Goal: Check status: Check status

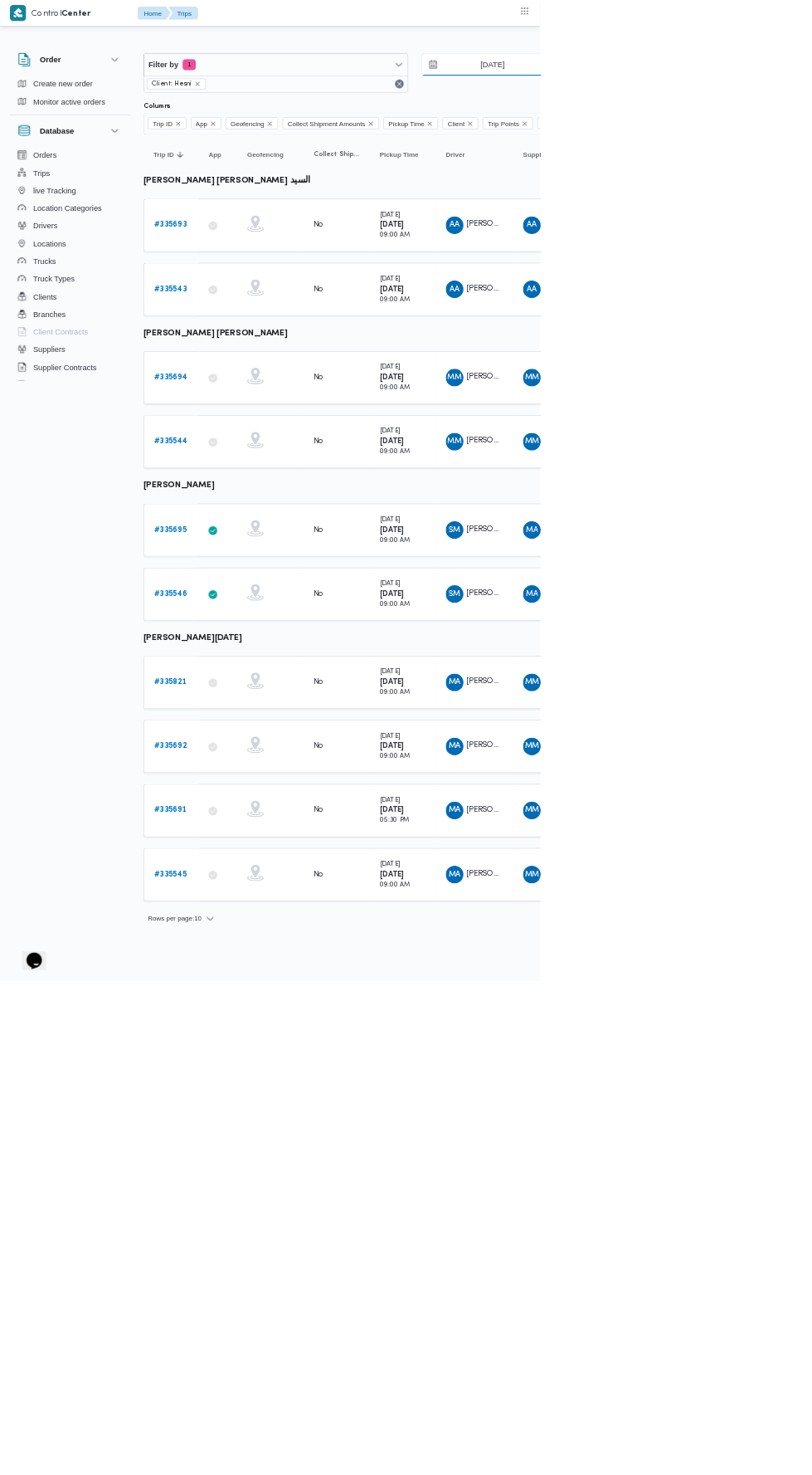
click at [761, 97] on input "3/9/2025" at bounding box center [728, 98] width 188 height 34
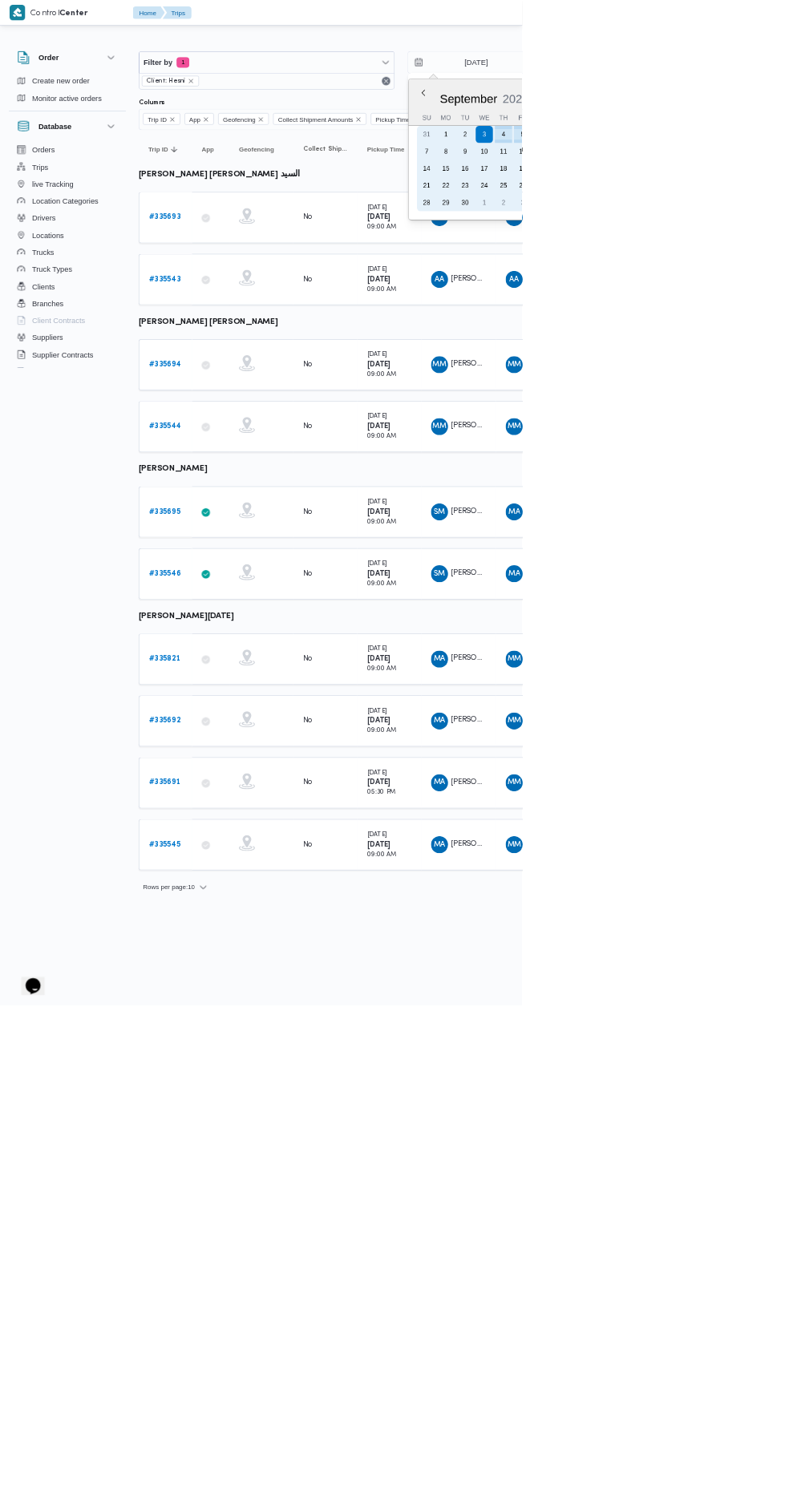
click at [784, 195] on div "5" at bounding box center [785, 202] width 26 height 26
type input "5/9/2025"
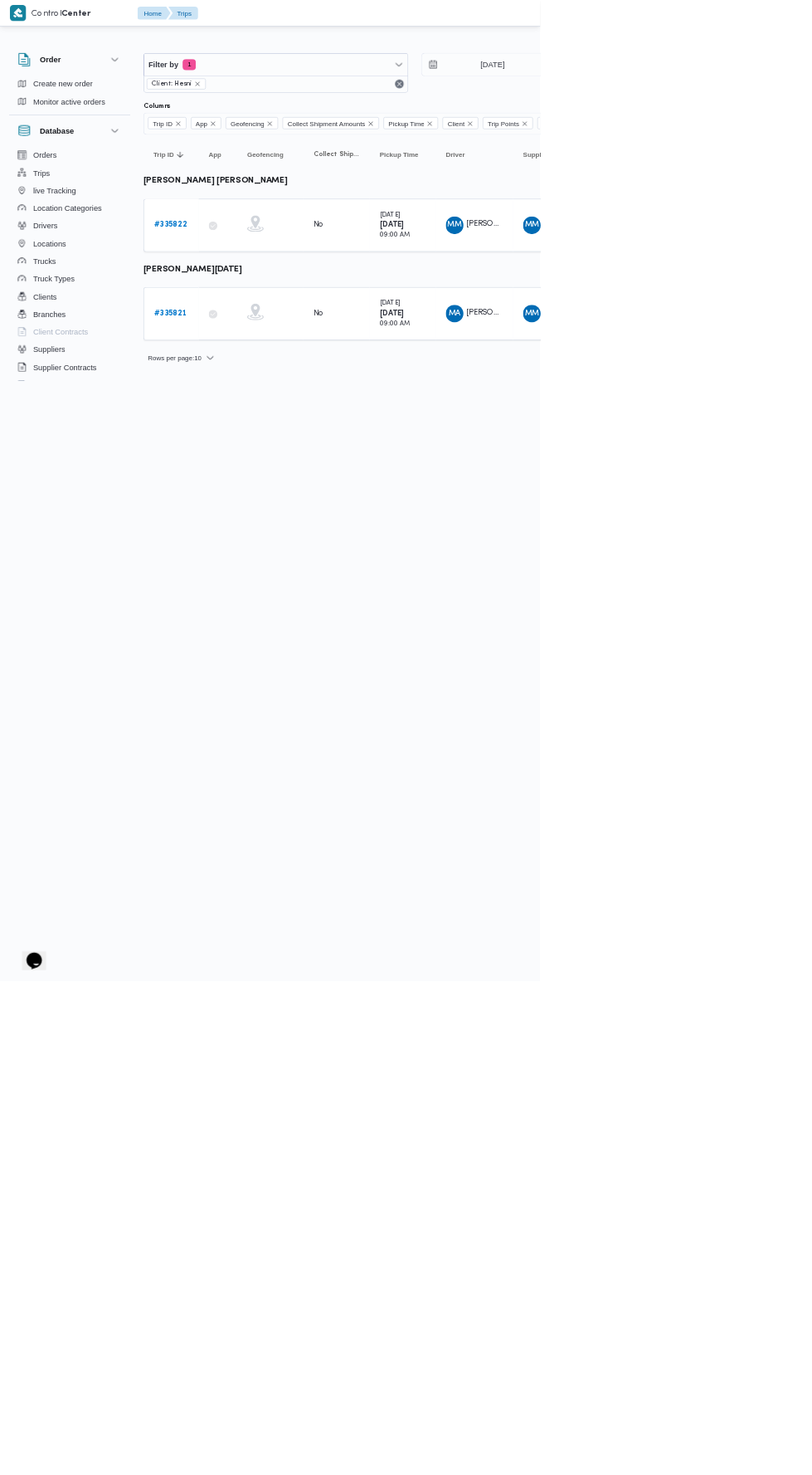
click at [259, 328] on link "# 335822" at bounding box center [256, 338] width 49 height 20
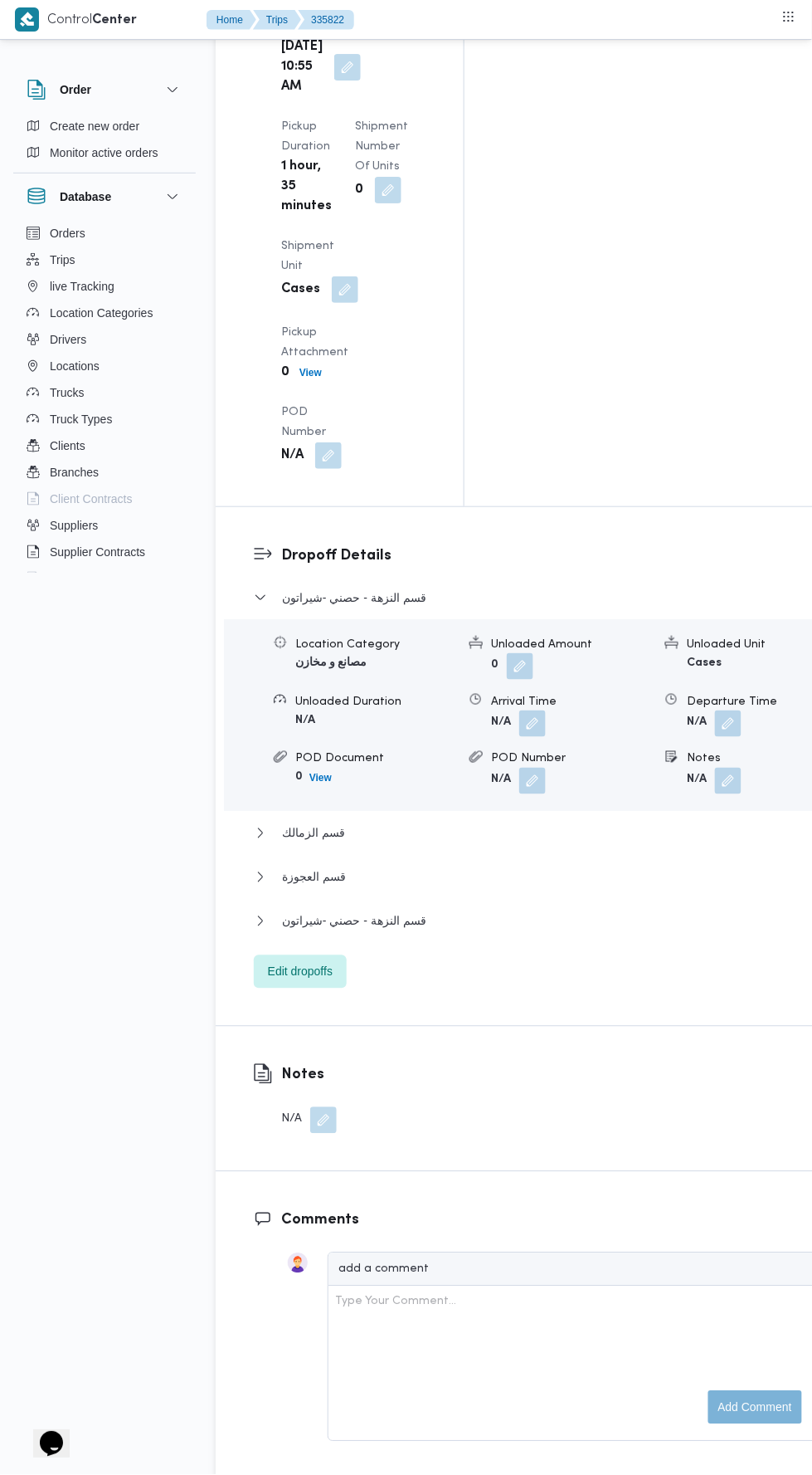
scroll to position [2077, 0]
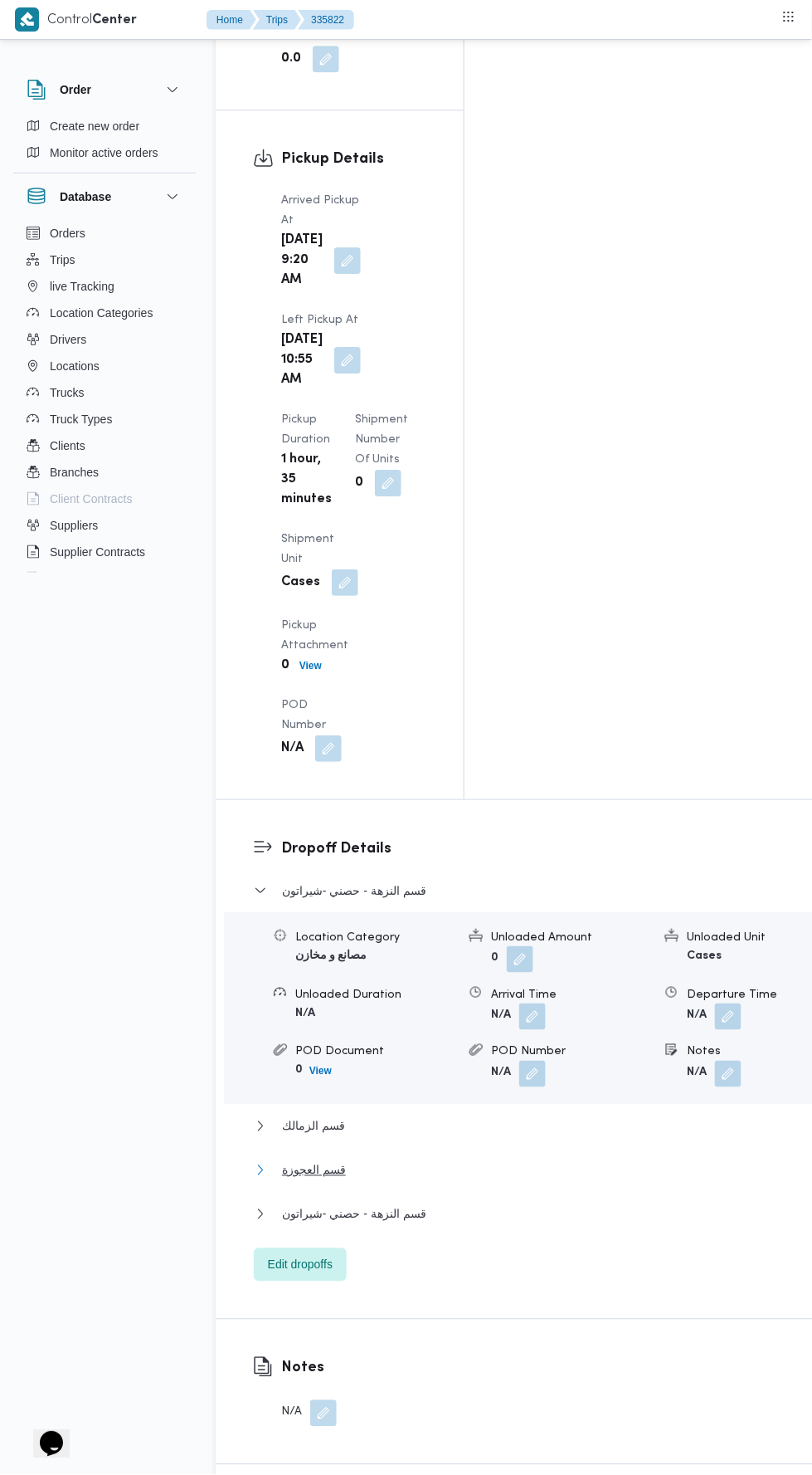
click at [488, 1160] on button "قسم العجوزة" at bounding box center [537, 1170] width 566 height 20
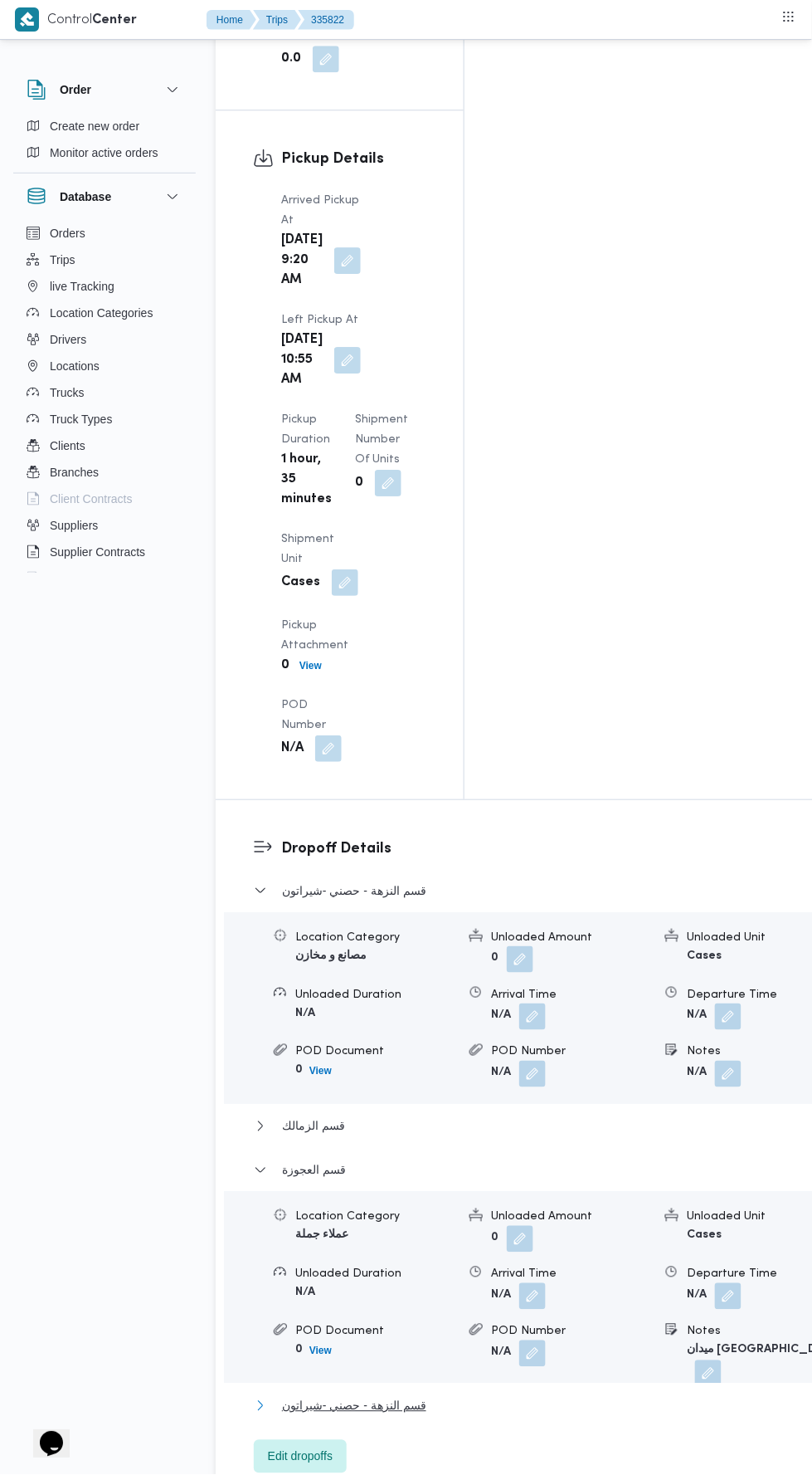
click at [480, 1396] on button "قسم النزهة - حصني -شيراتون" at bounding box center [537, 1406] width 566 height 20
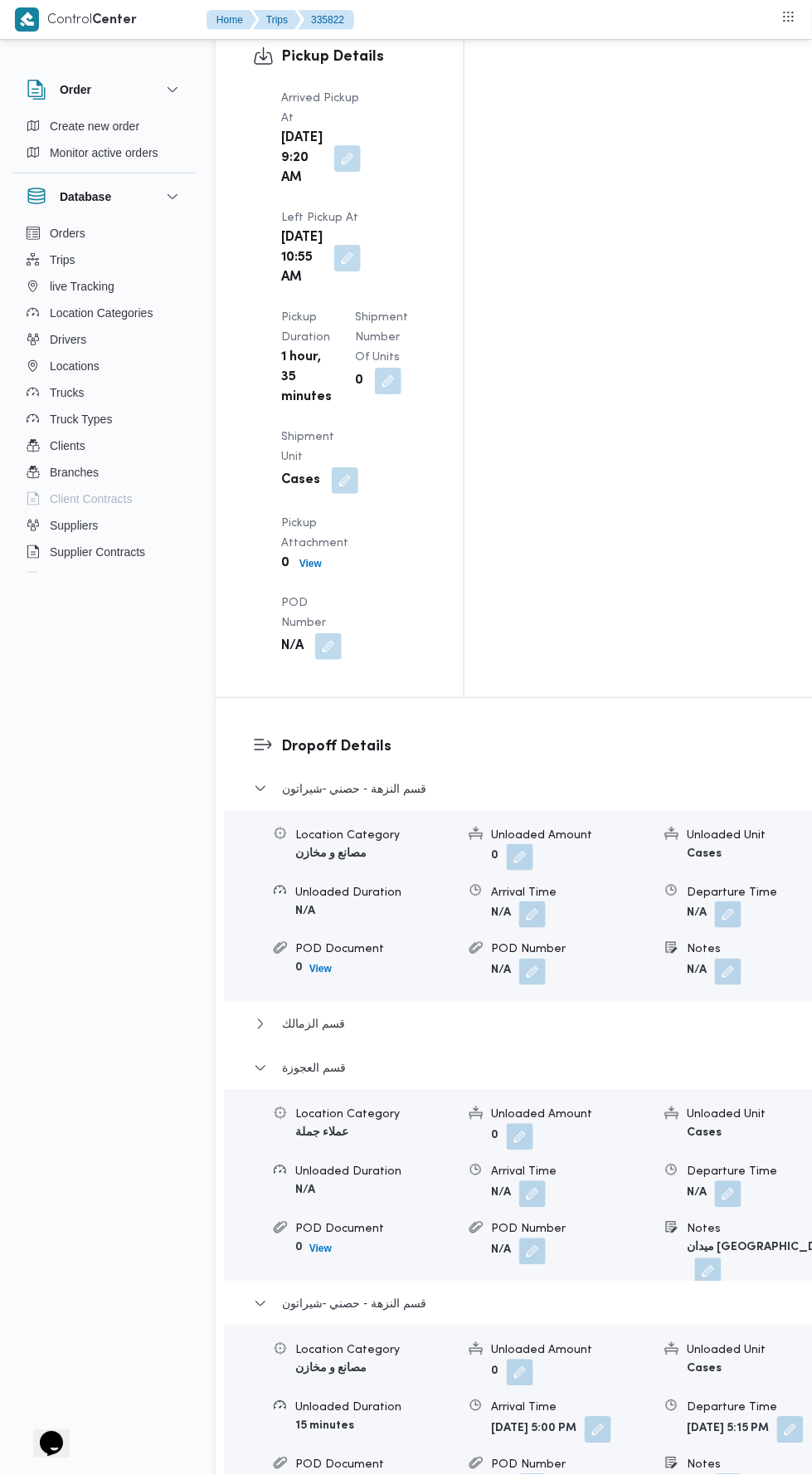
scroll to position [2180, 0]
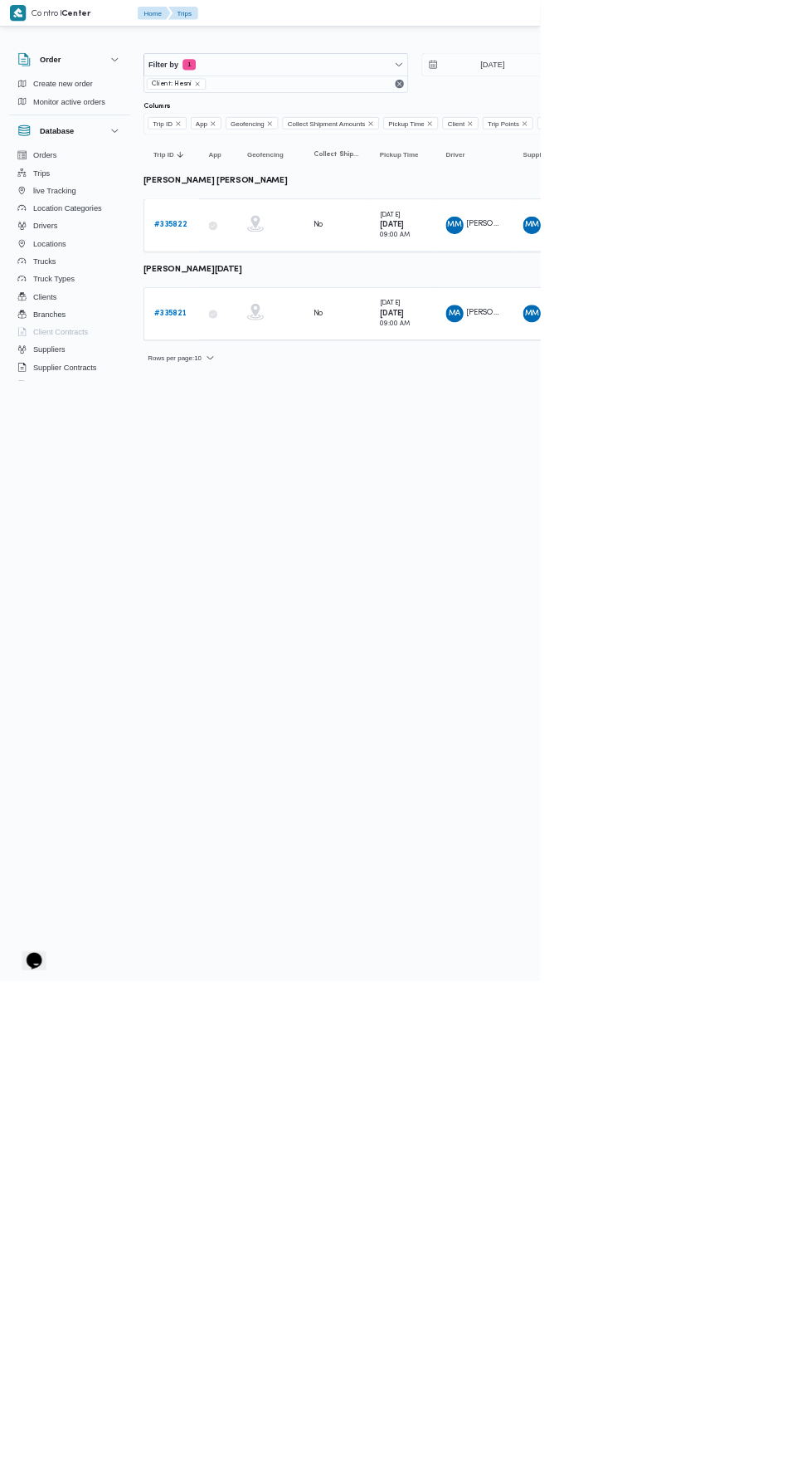
click at [263, 467] on b "# 335821" at bounding box center [256, 470] width 49 height 11
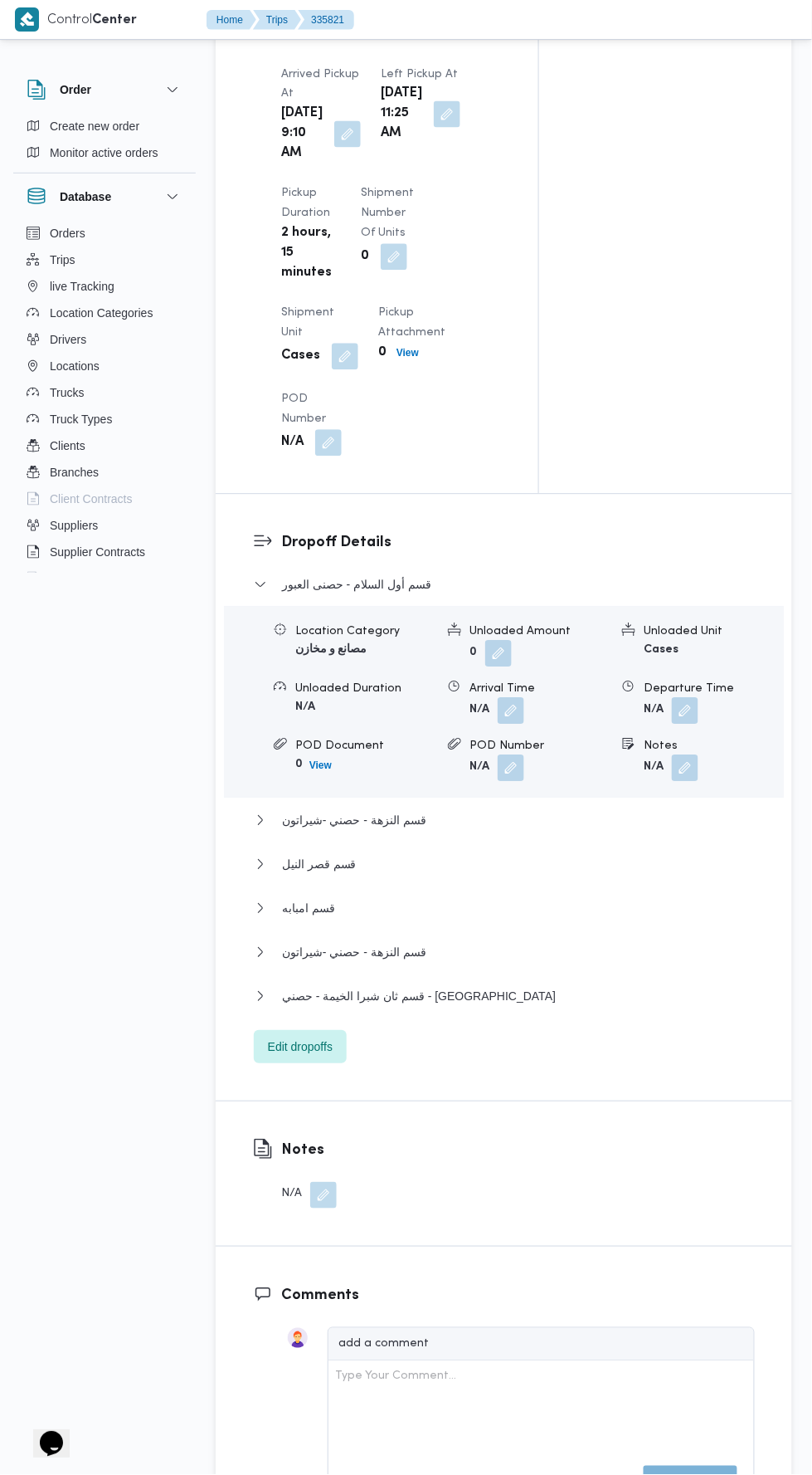
scroll to position [1792, 0]
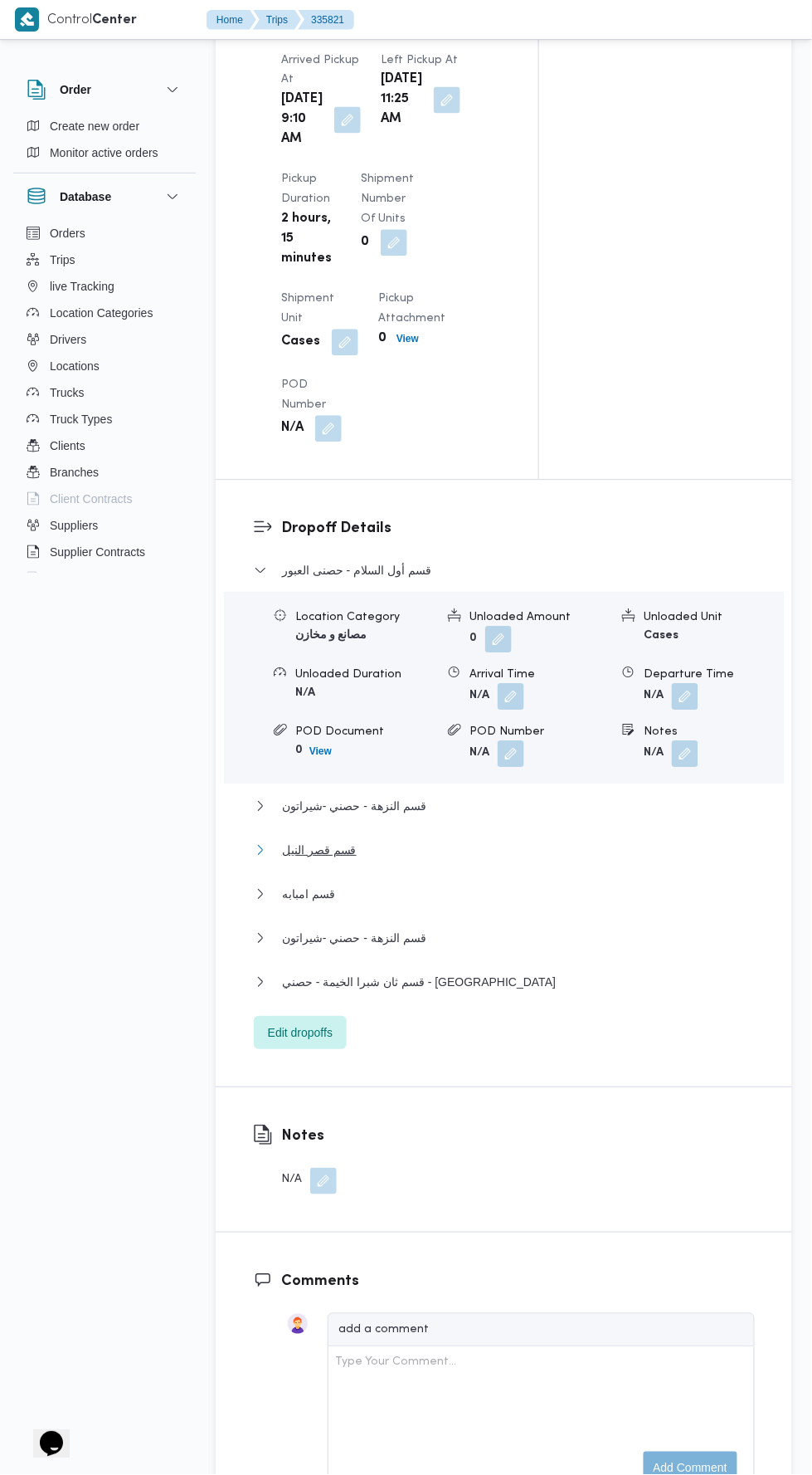
click at [472, 861] on button "قسم قصر النيل" at bounding box center [505, 851] width 501 height 20
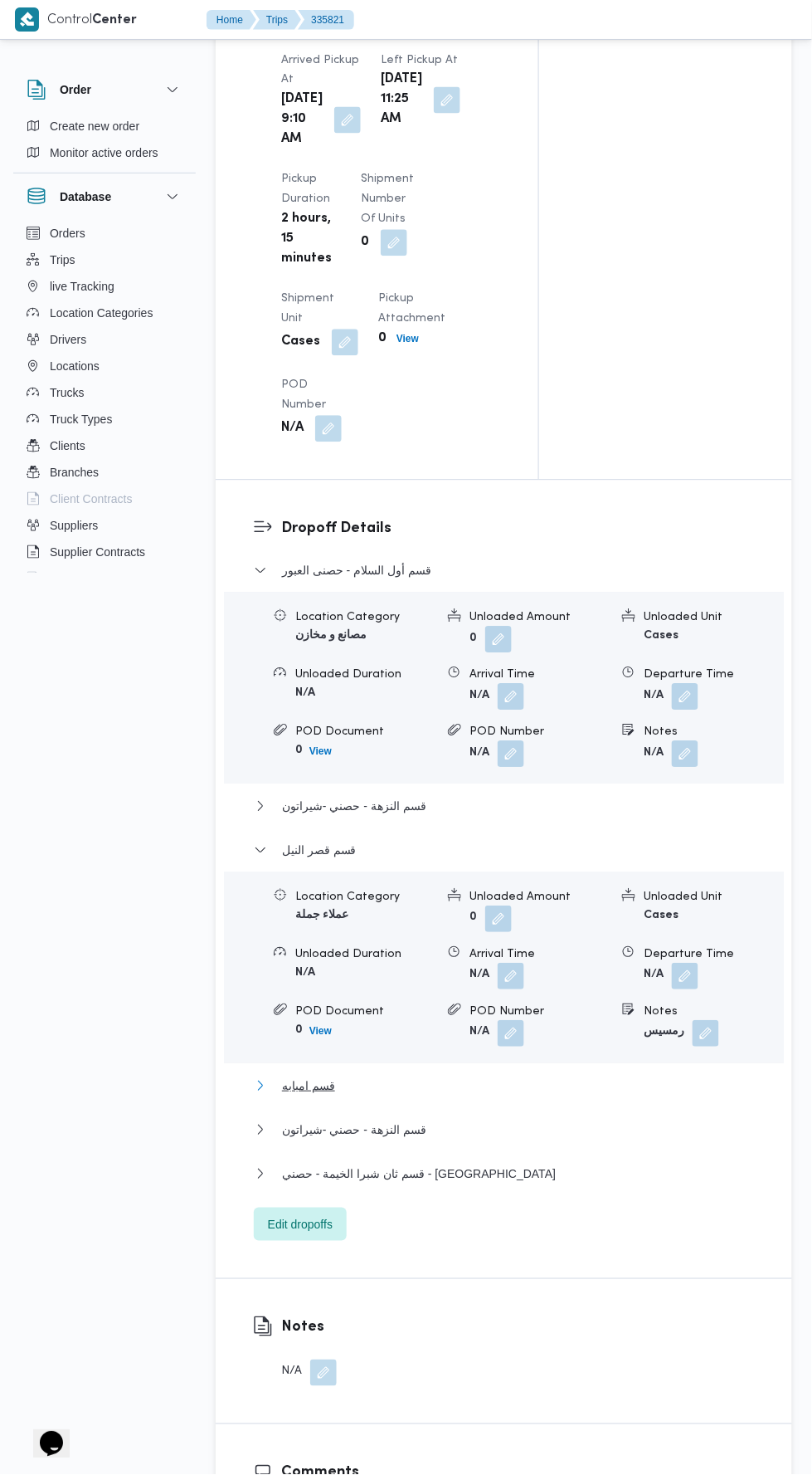
click at [420, 1096] on button "قسم امبابه" at bounding box center [505, 1087] width 501 height 20
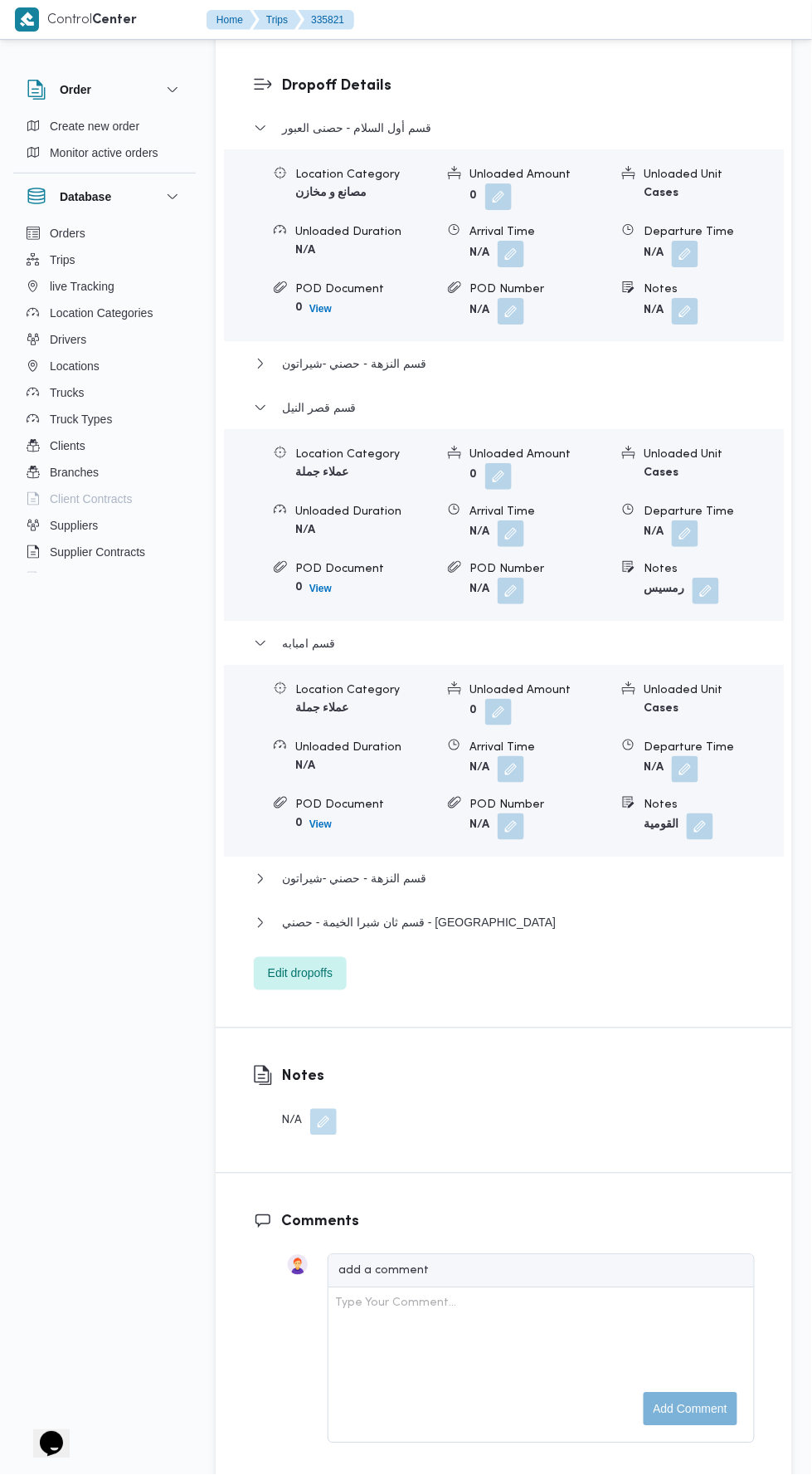
scroll to position [2243, 0]
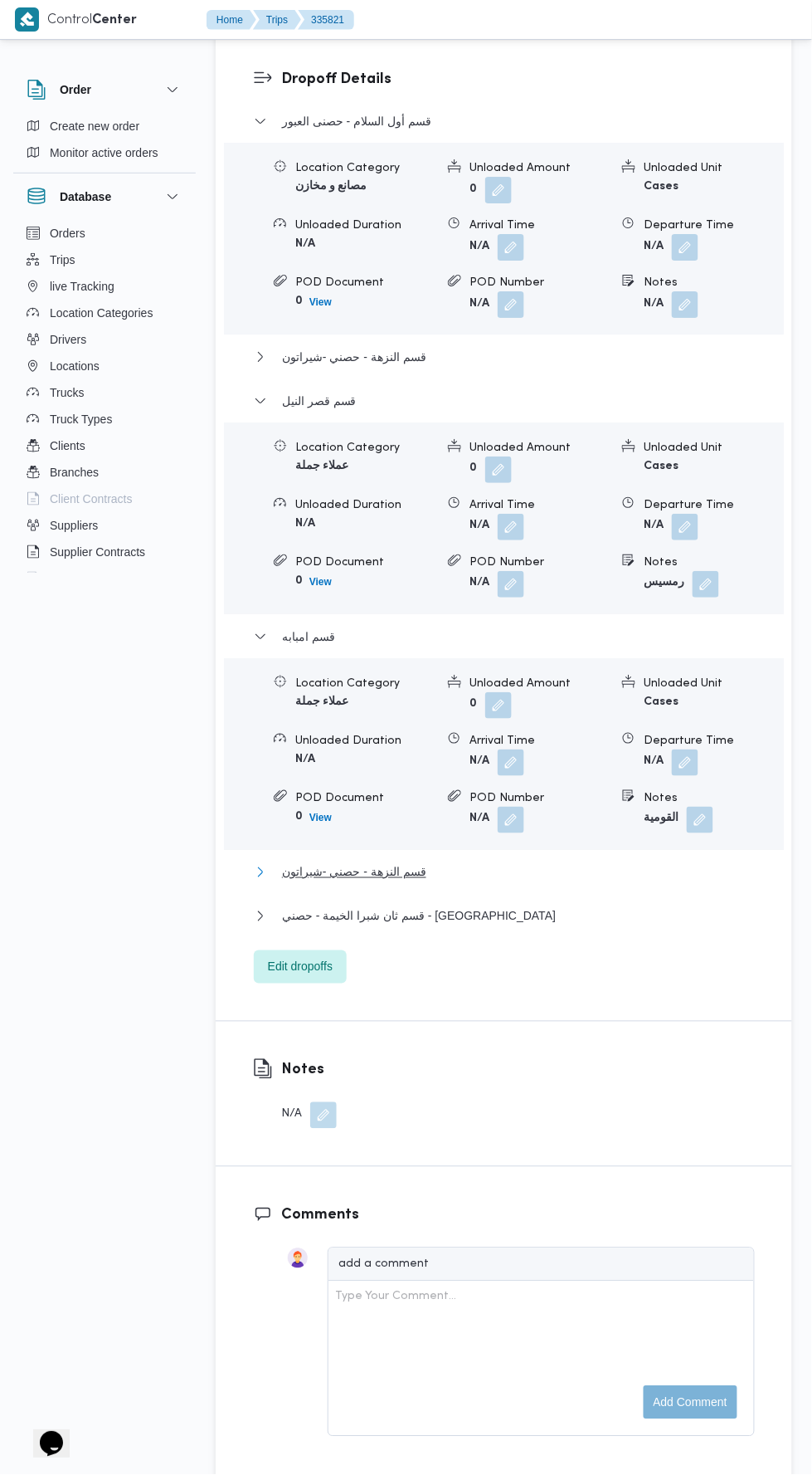
click at [460, 882] on button "قسم النزهة - حصني -شيراتون" at bounding box center [505, 873] width 501 height 20
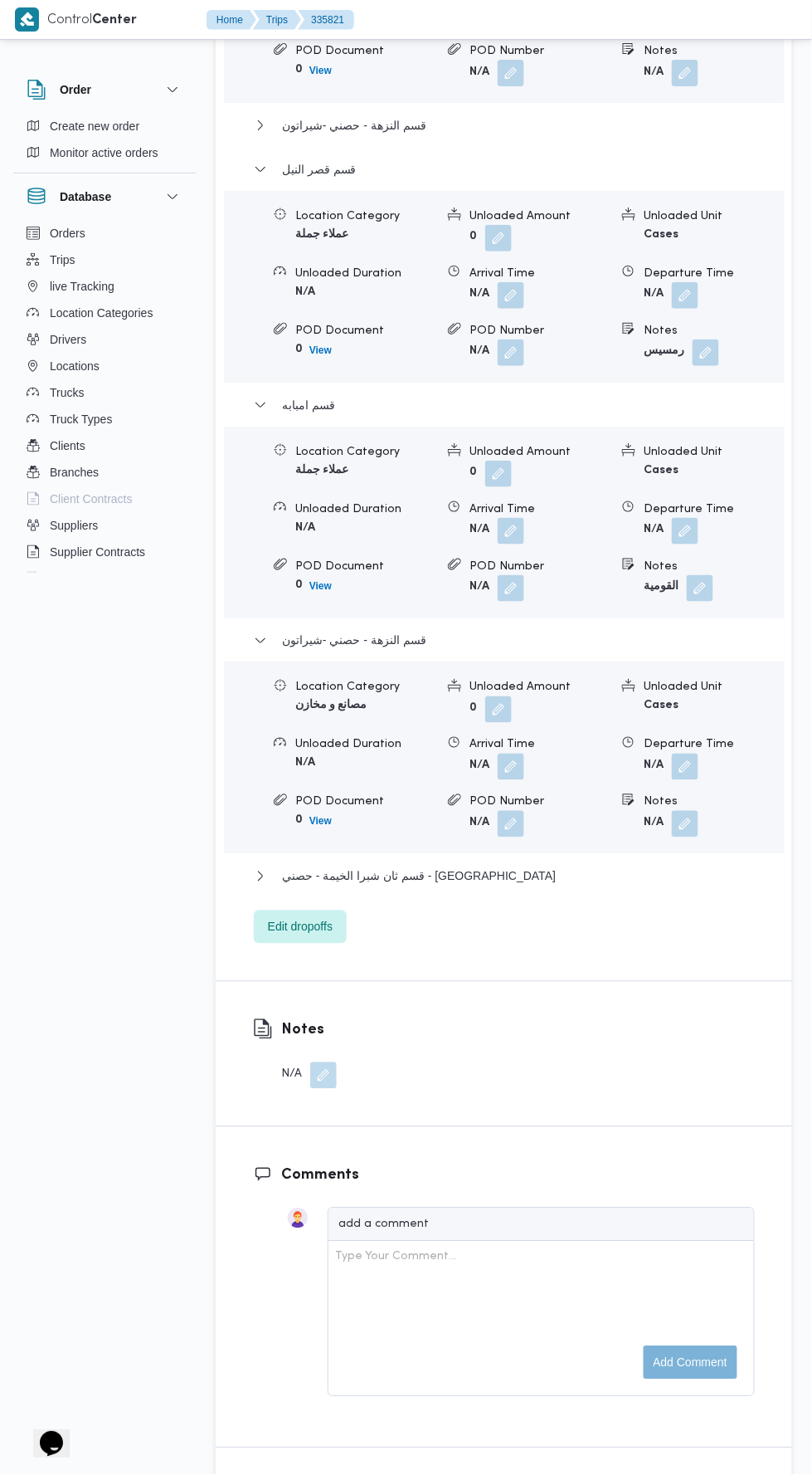
scroll to position [2475, 0]
click at [524, 885] on button "قسم ثان شبرا الخيمة - حصني - مسطرد" at bounding box center [505, 876] width 501 height 20
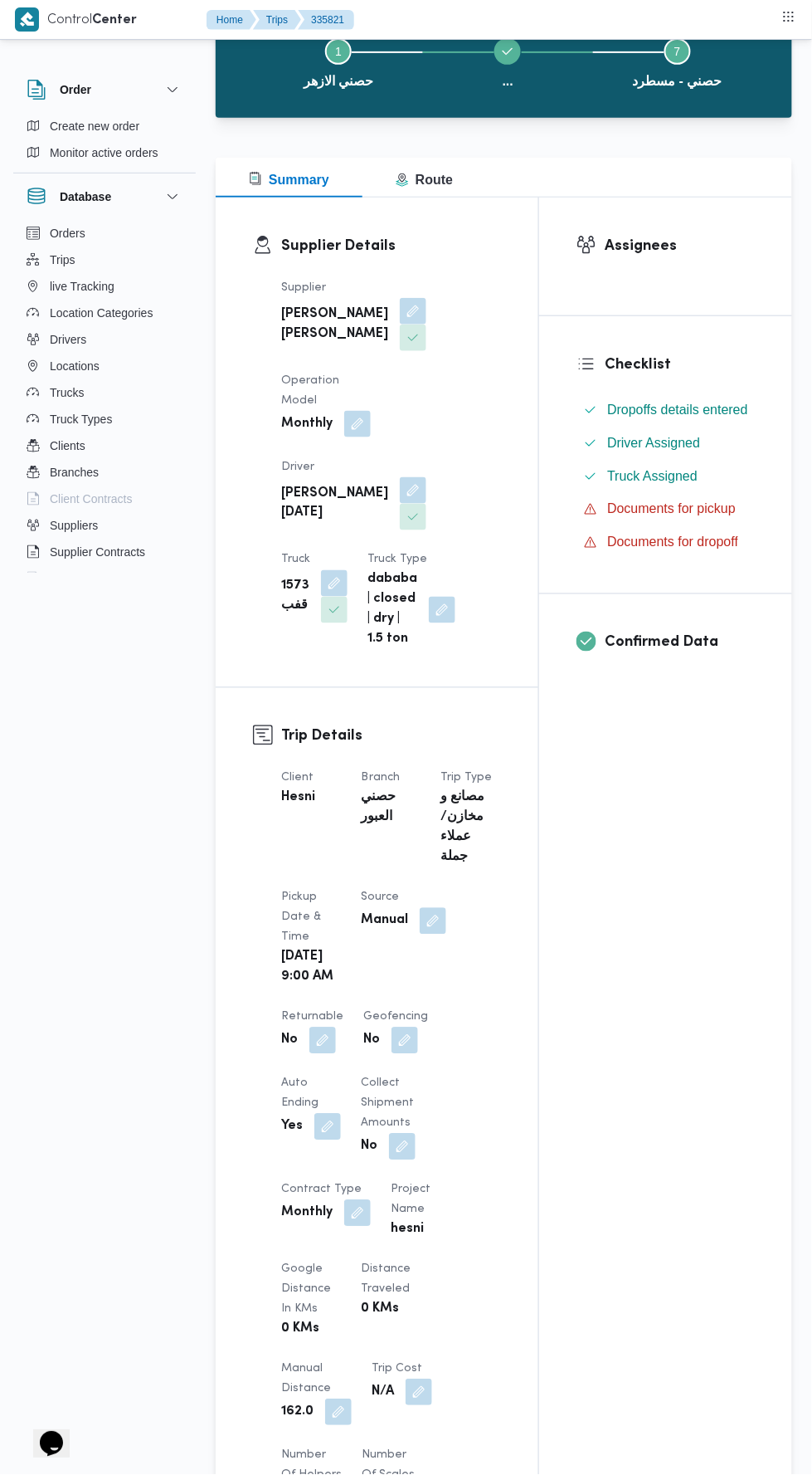
scroll to position [0, 0]
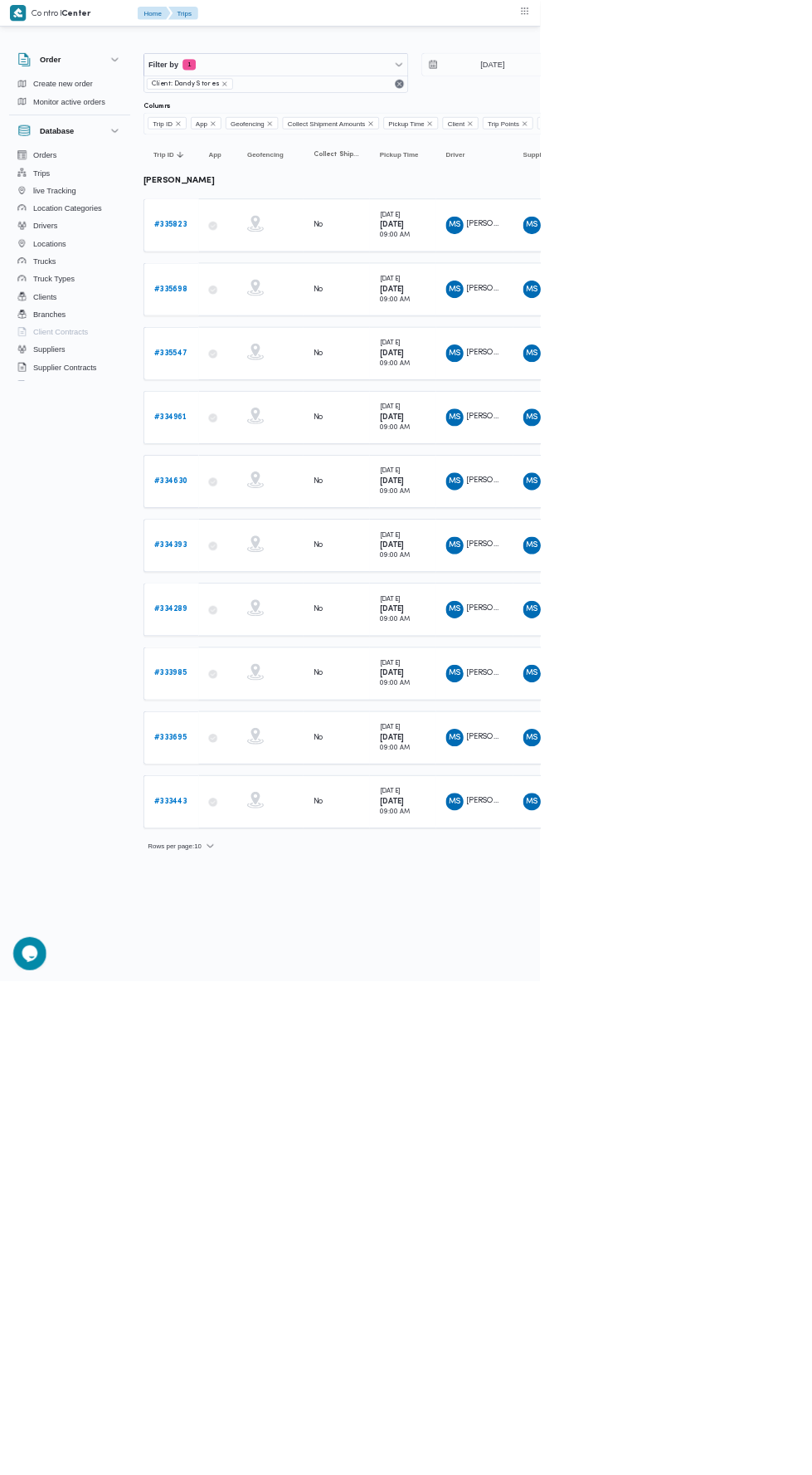
click at [246, 329] on link "# 335823" at bounding box center [256, 338] width 49 height 20
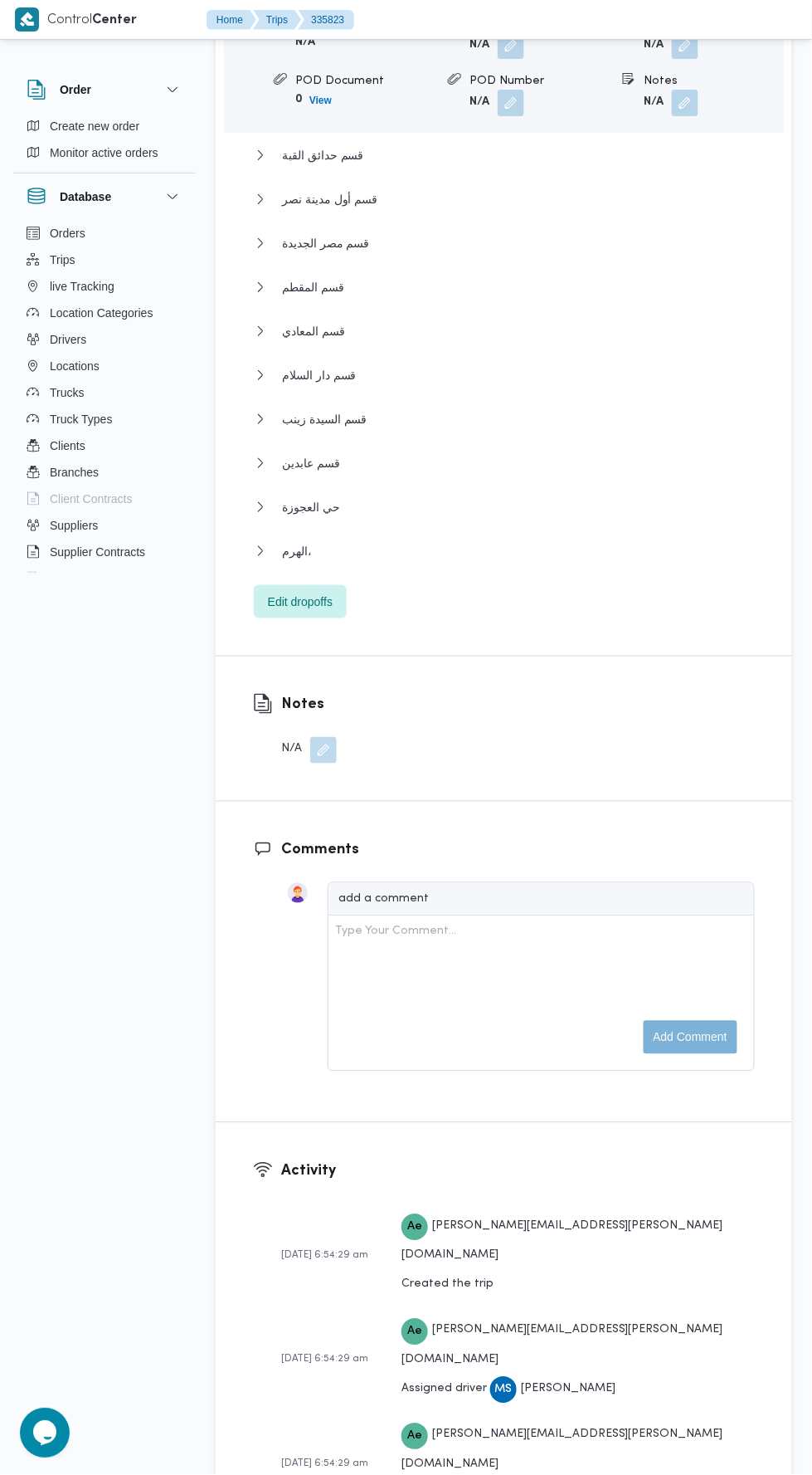
scroll to position [2431, 0]
click at [659, 561] on button "الهرم،" at bounding box center [505, 551] width 501 height 20
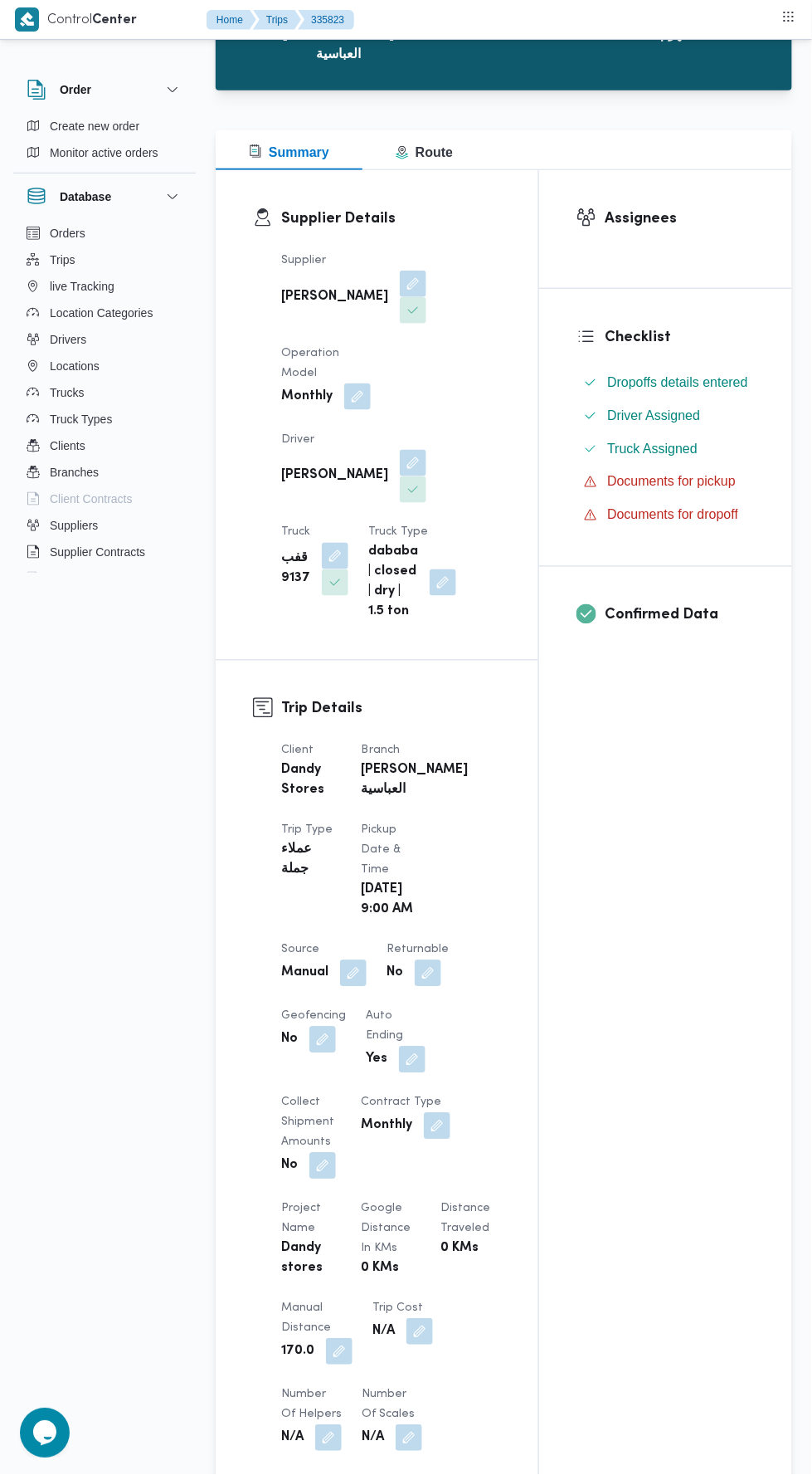
scroll to position [0, 0]
